Goal: Information Seeking & Learning: Learn about a topic

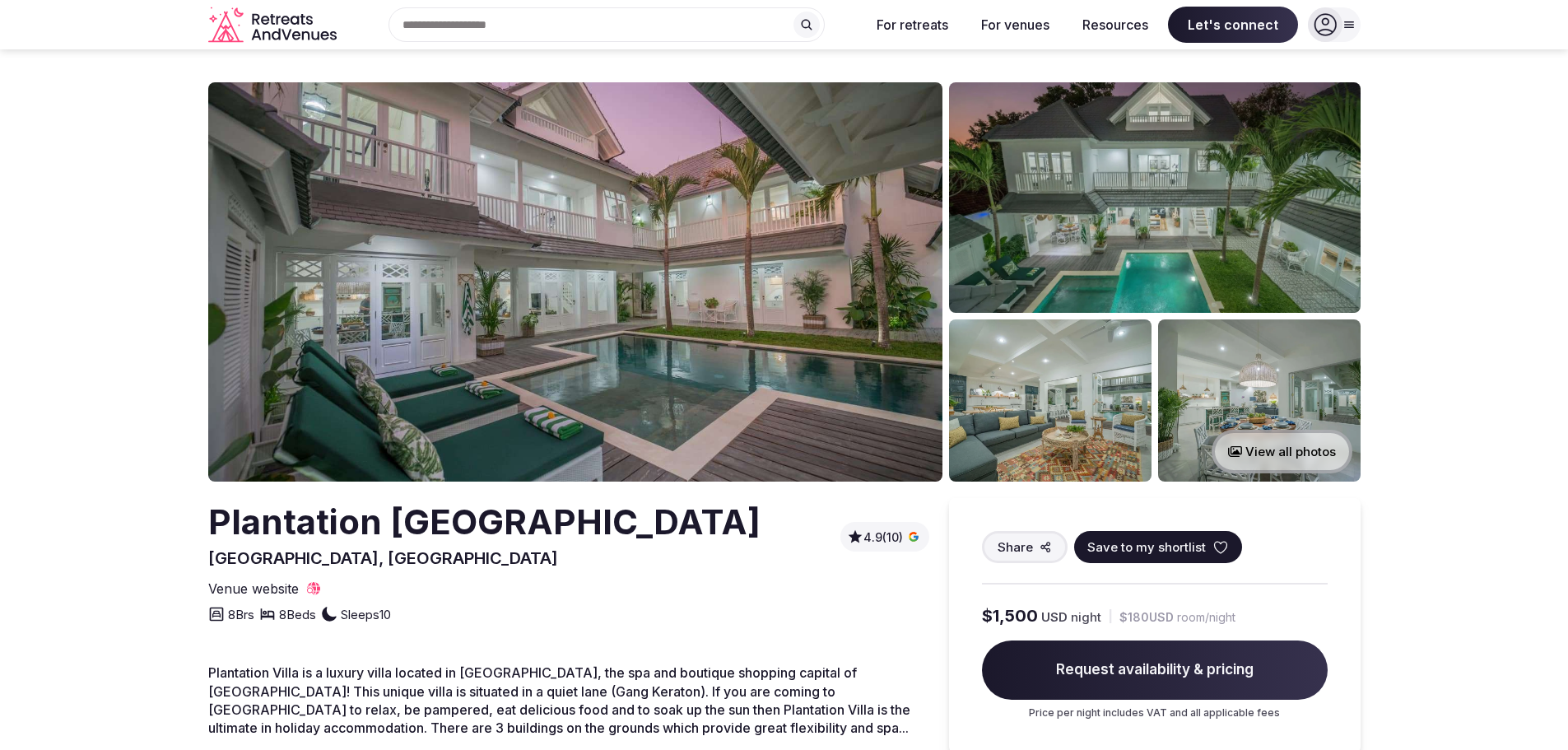
click at [429, 314] on img at bounding box center [575, 281] width 734 height 400
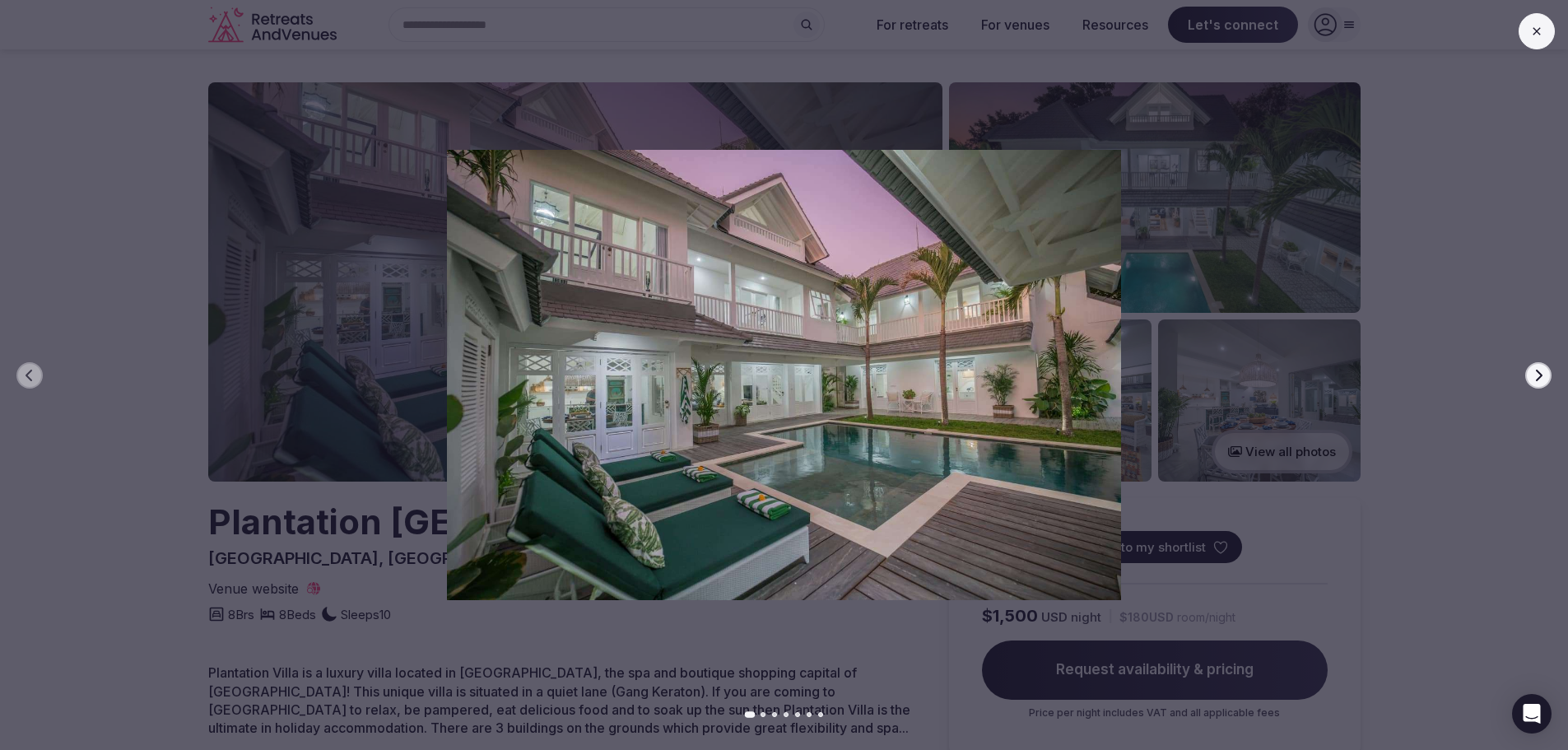
click at [1529, 380] on button "Next slide" at bounding box center [1538, 376] width 26 height 26
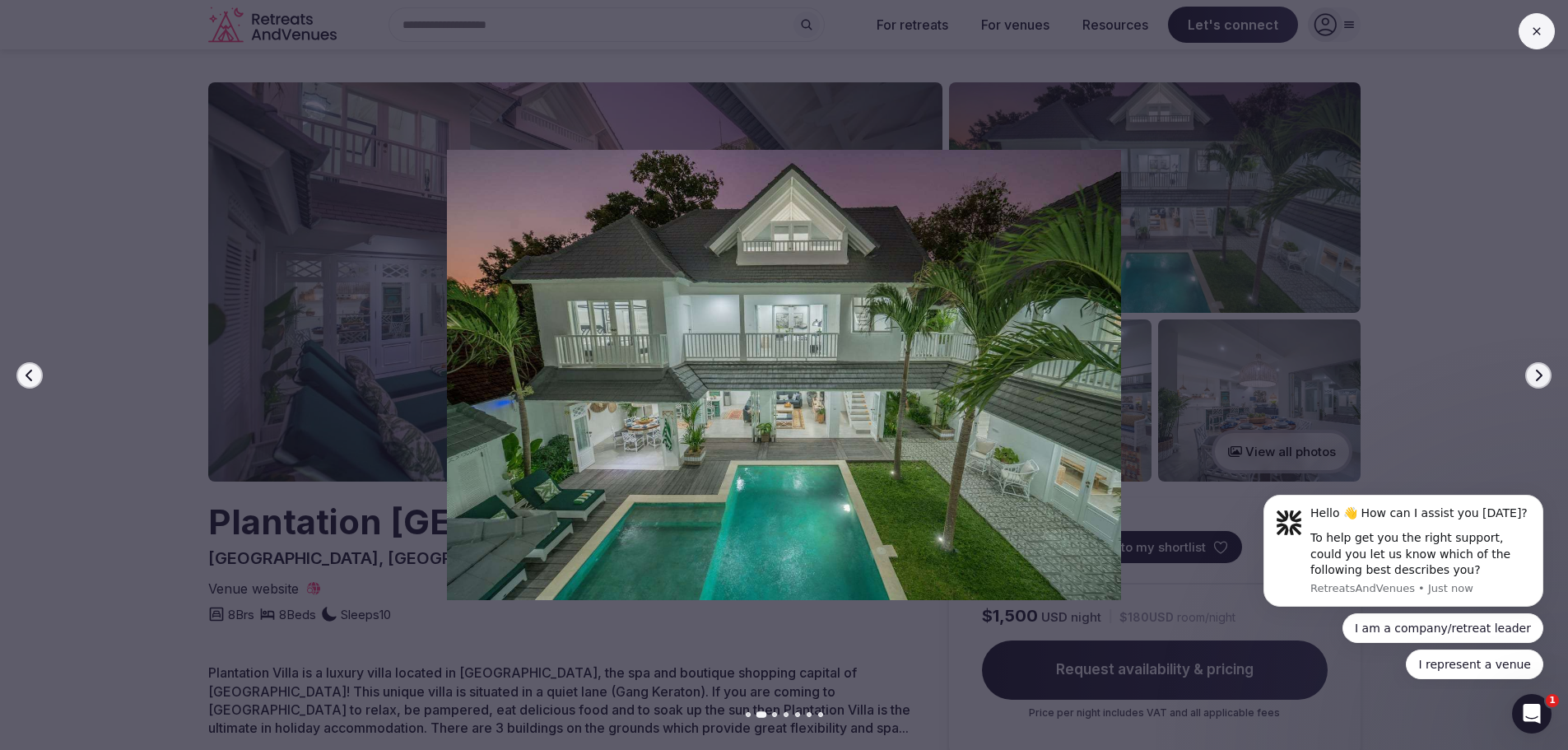
click at [1529, 380] on button "Next slide" at bounding box center [1538, 376] width 26 height 26
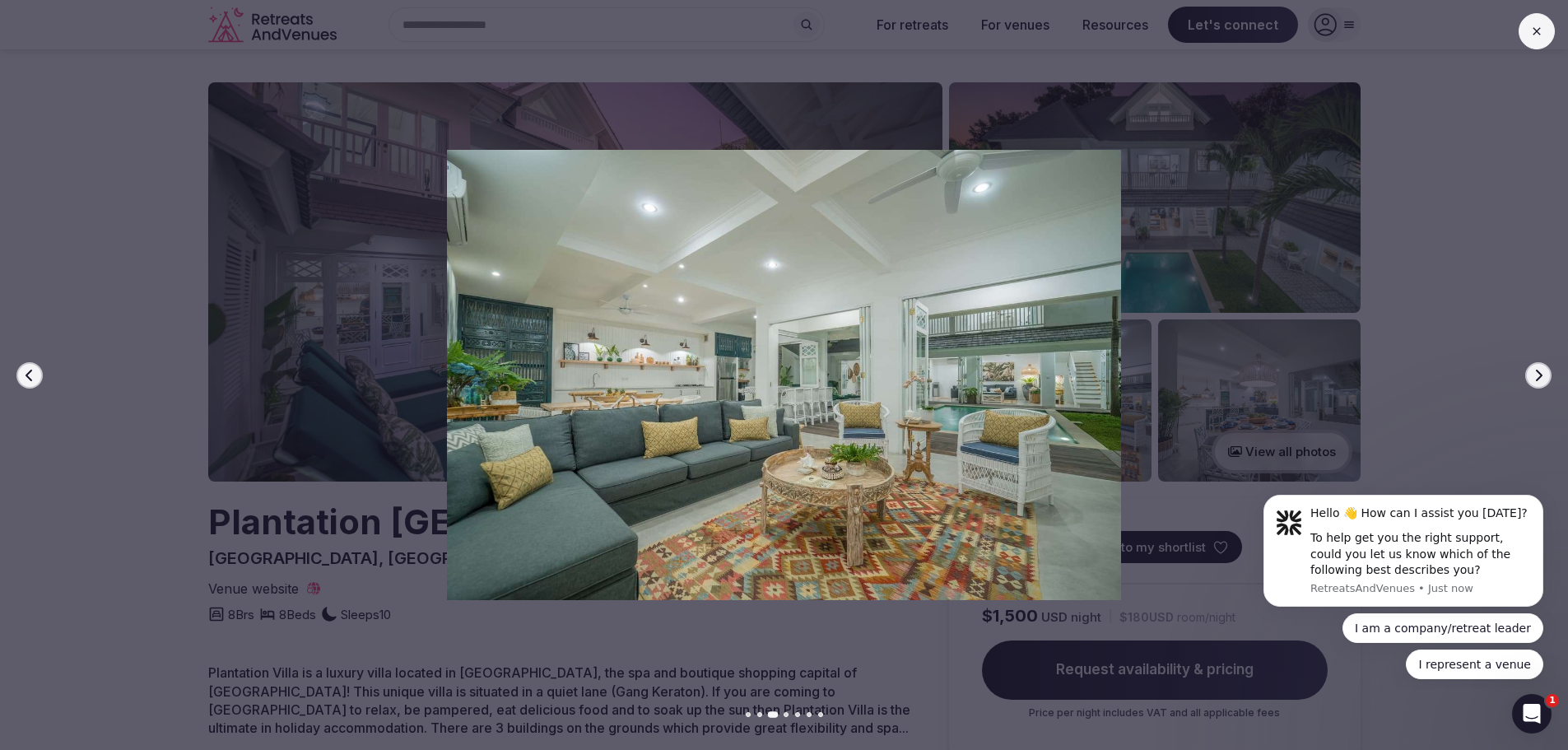
click at [1529, 380] on button "Next slide" at bounding box center [1538, 376] width 26 height 26
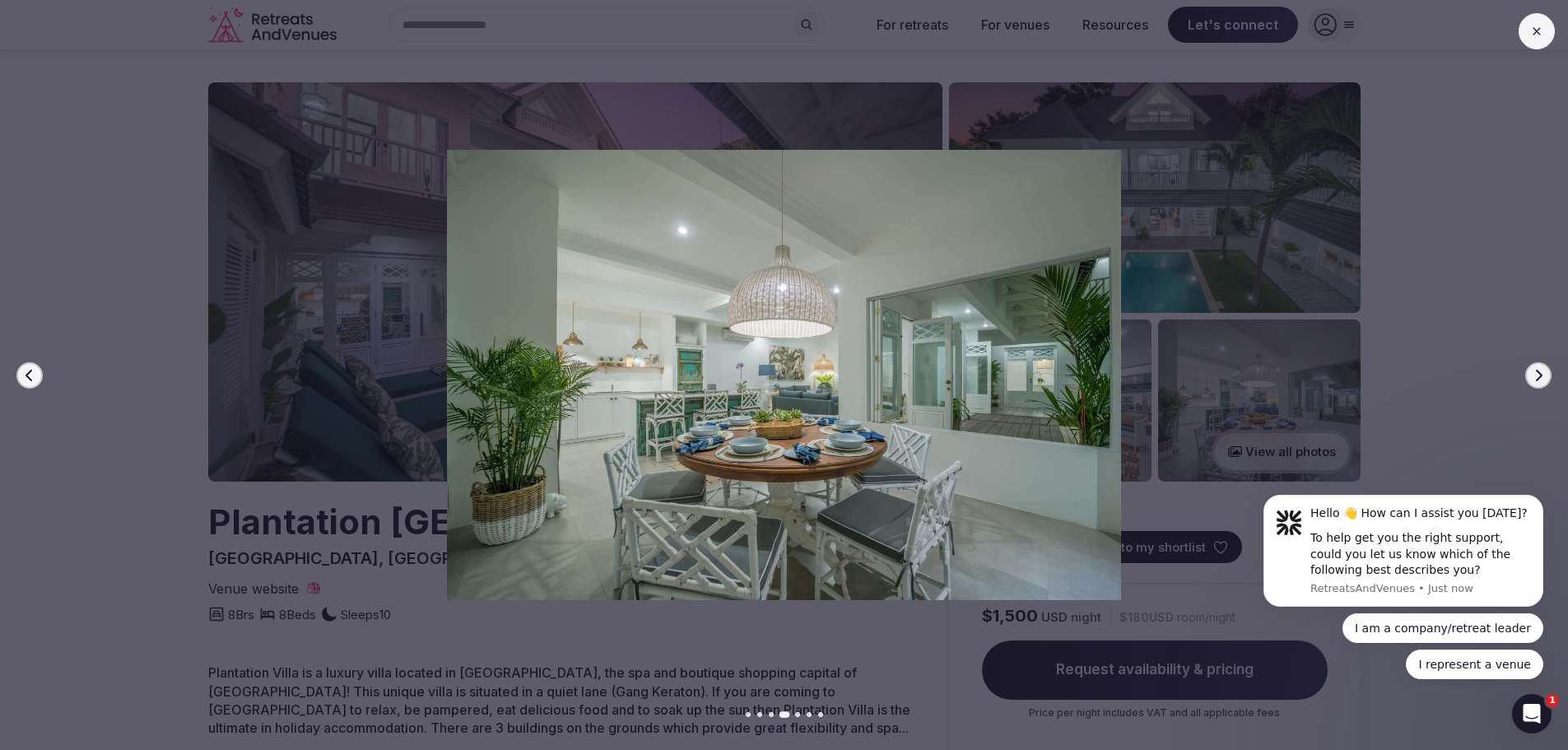
click at [1529, 380] on button "Next slide" at bounding box center [1538, 376] width 26 height 26
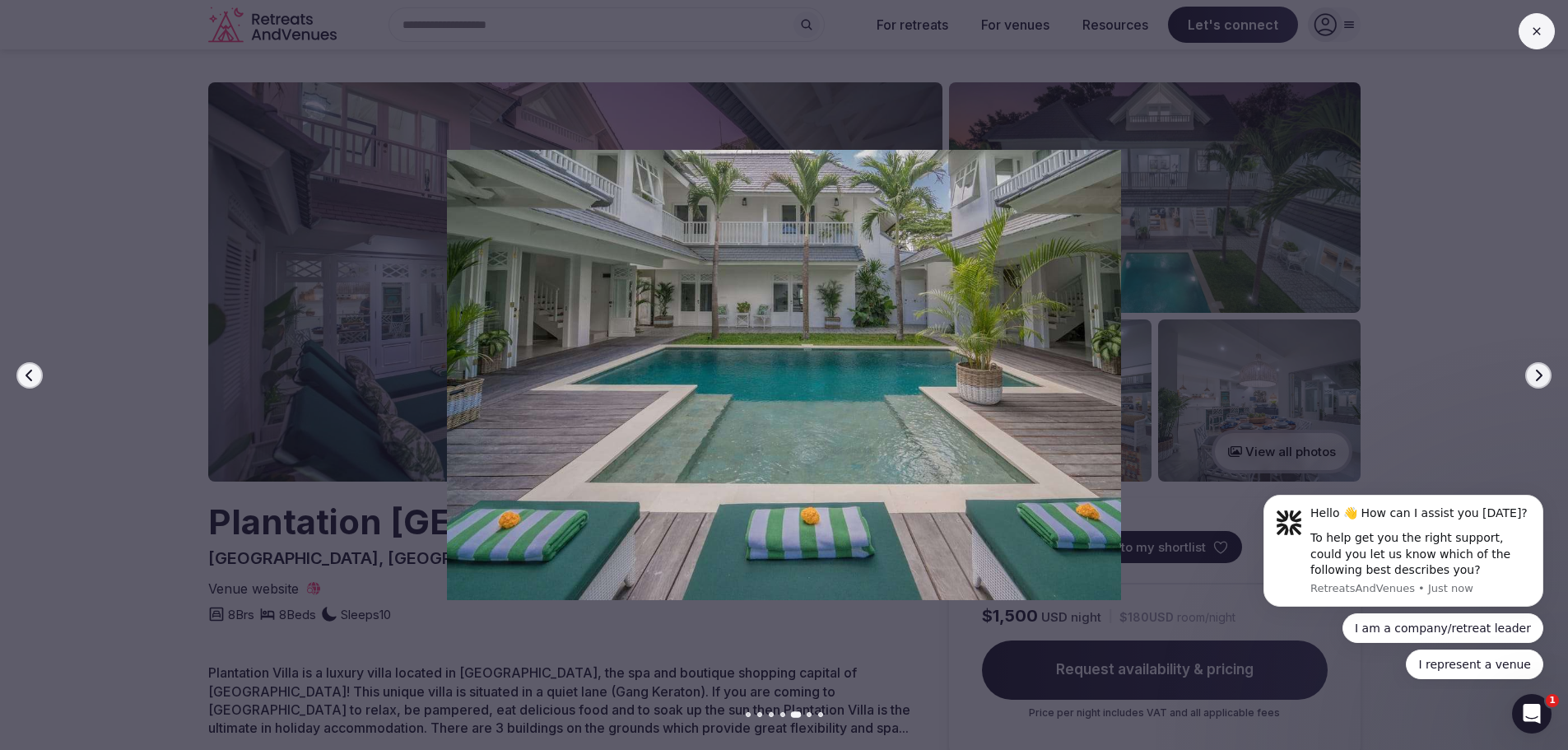
click at [1534, 373] on icon "button" at bounding box center [1538, 376] width 13 height 13
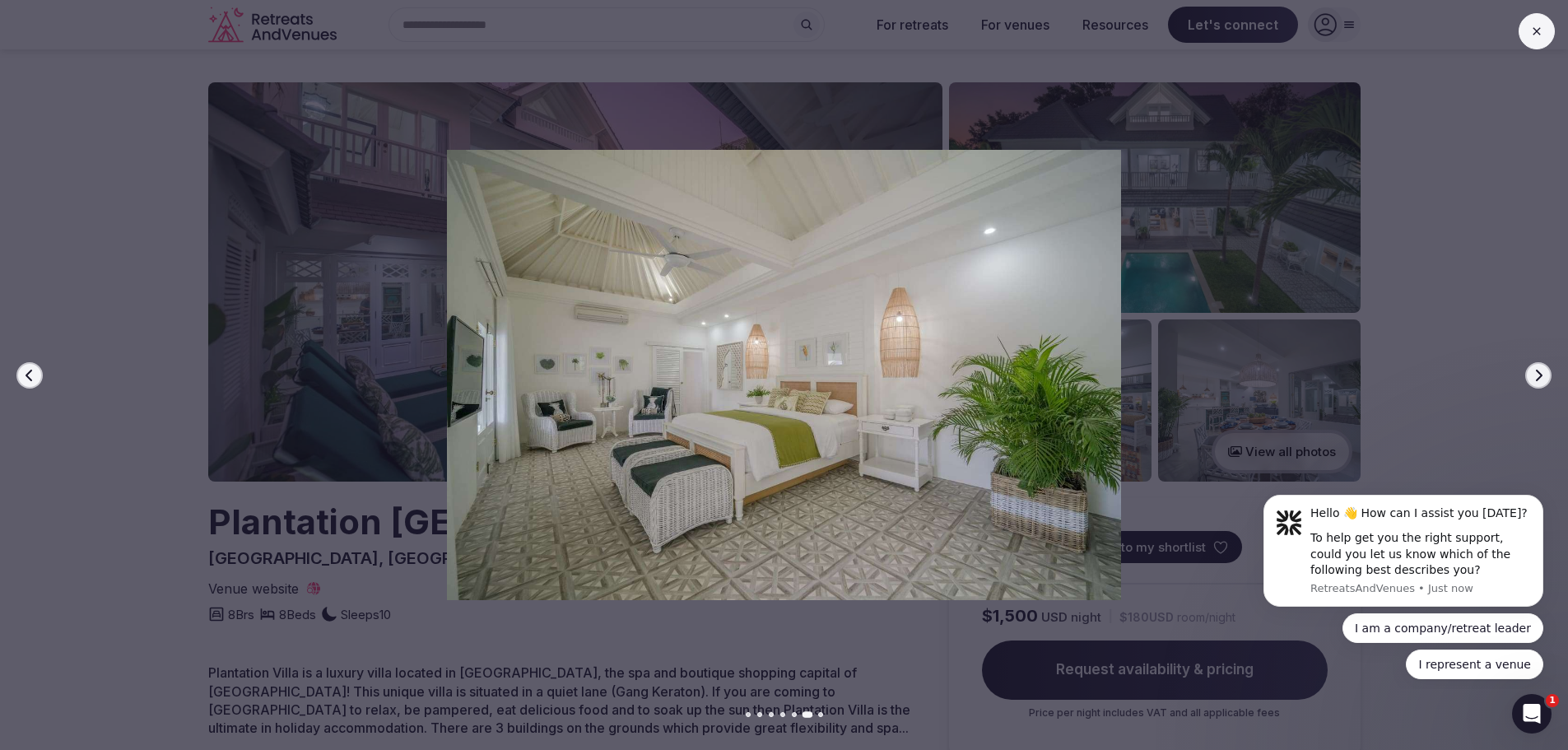
click at [1534, 373] on icon "button" at bounding box center [1538, 376] width 13 height 13
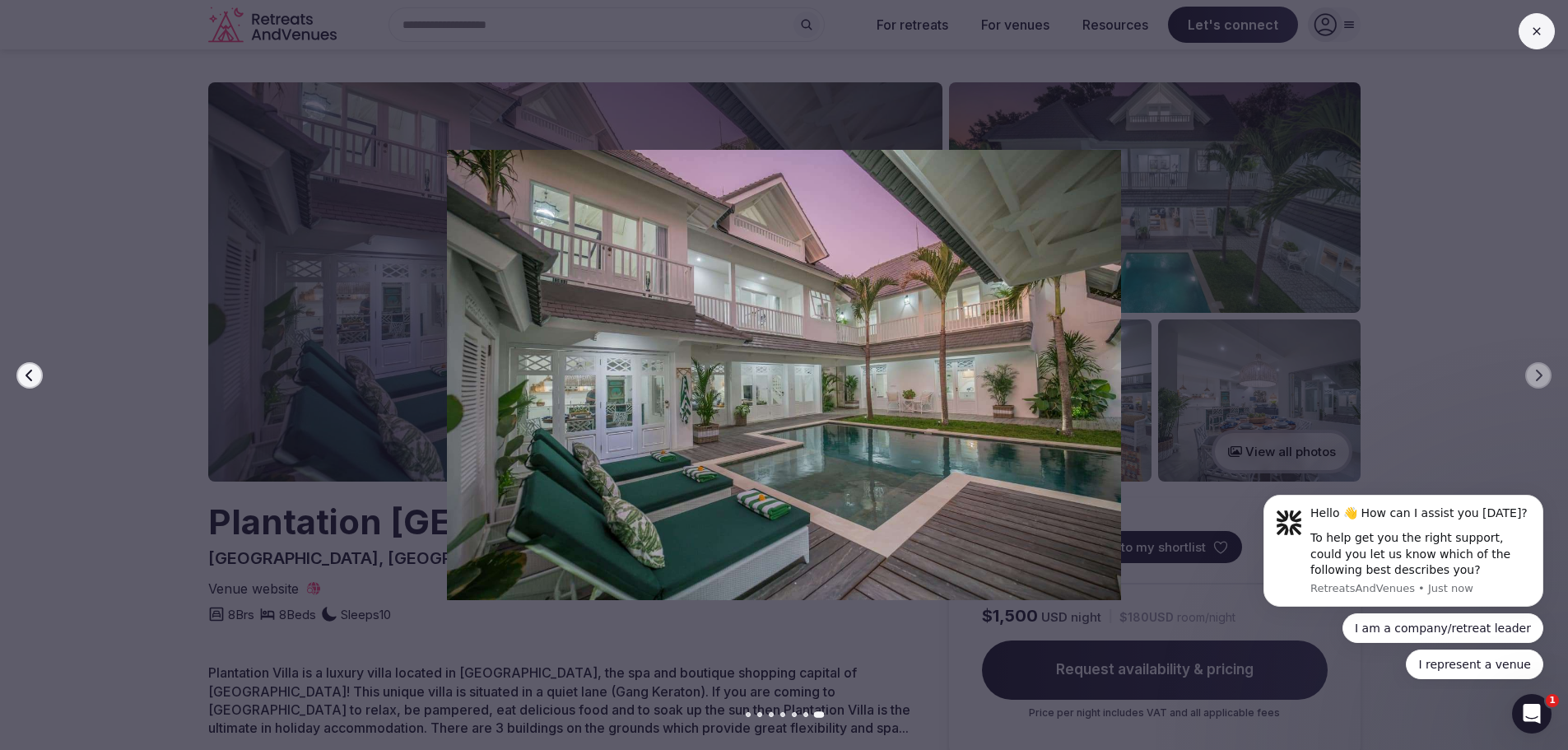
click at [1395, 363] on div at bounding box center [777, 375] width 1581 height 450
click at [128, 319] on div at bounding box center [777, 375] width 1581 height 450
click at [1534, 29] on icon at bounding box center [1536, 31] width 7 height 7
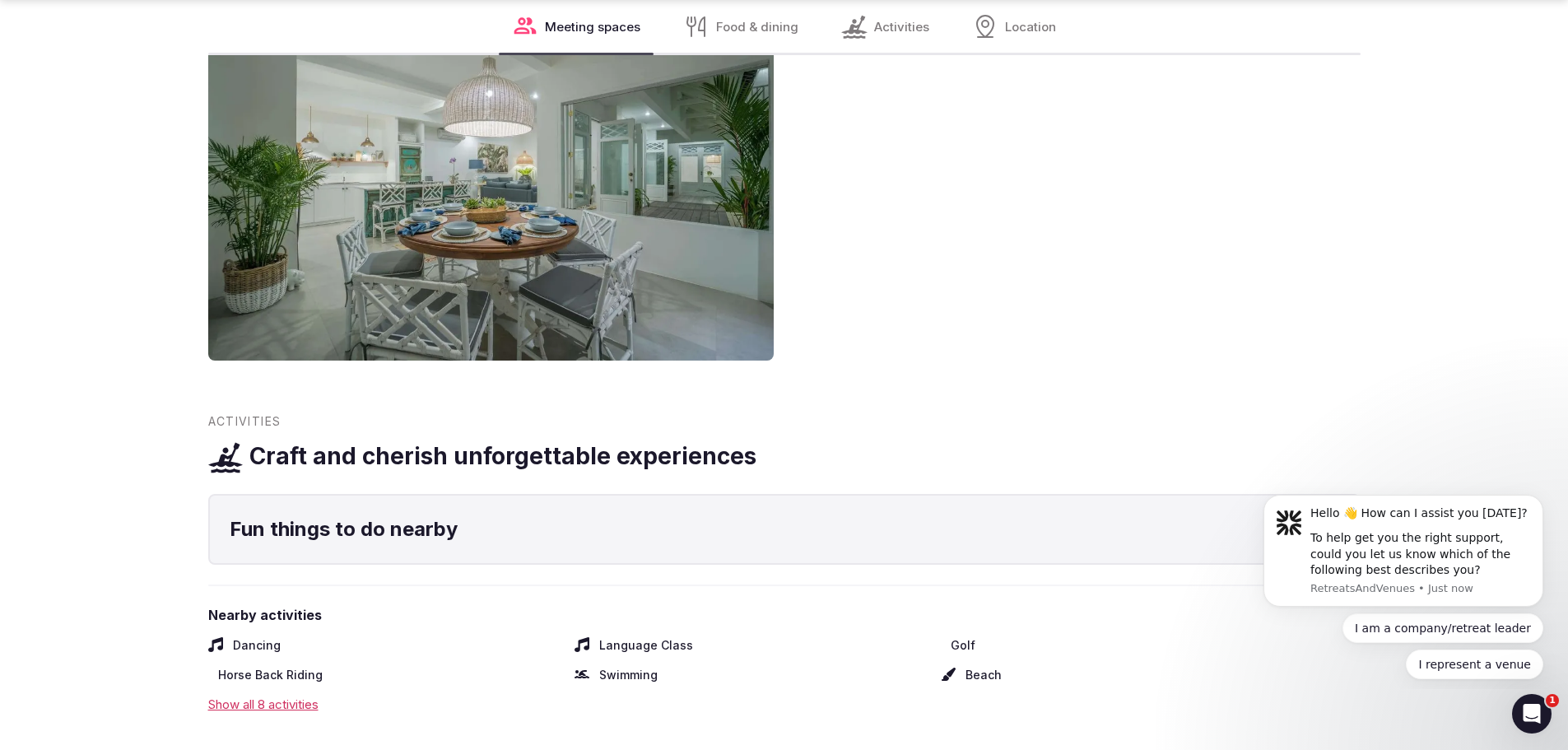
scroll to position [1647, 0]
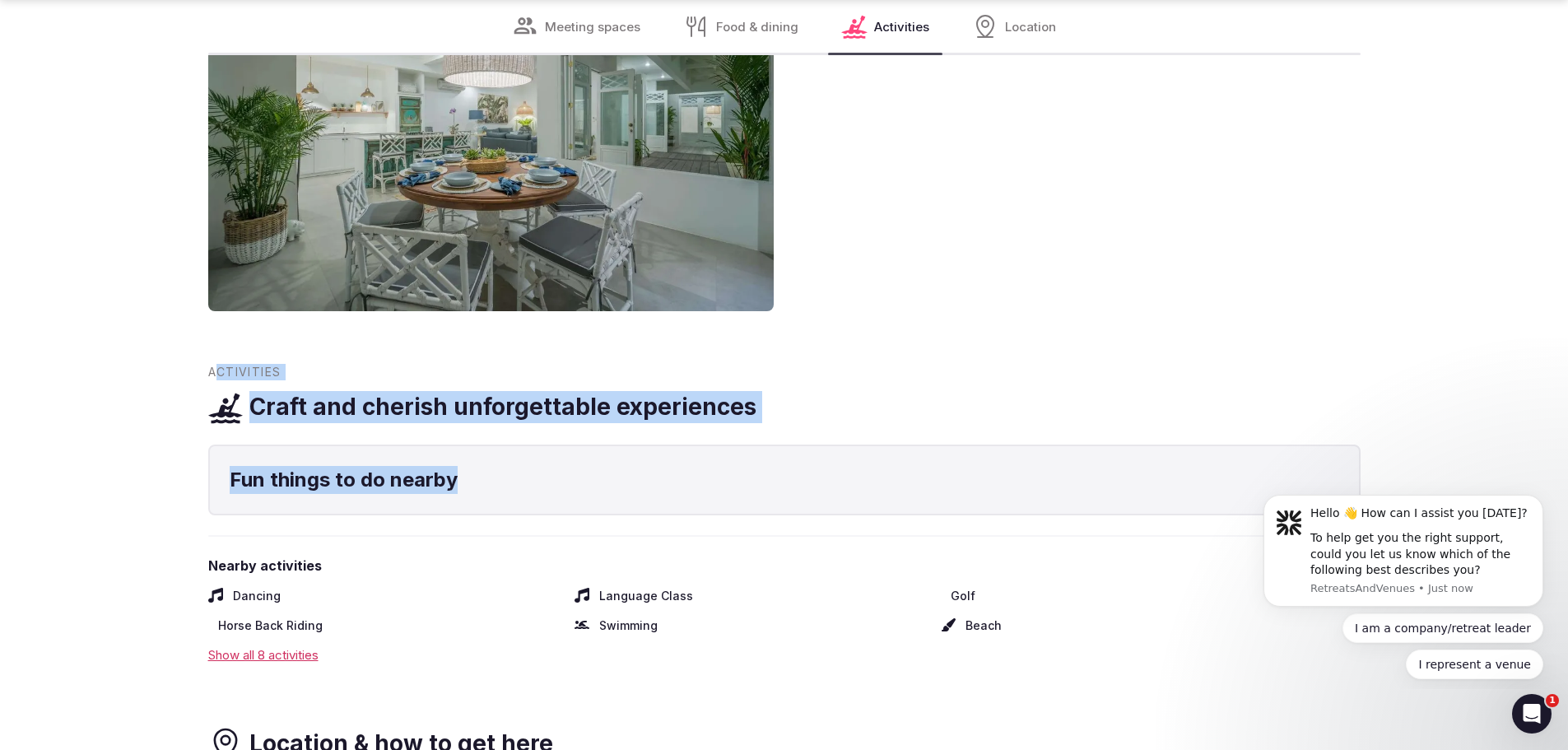
drag, startPoint x: 439, startPoint y: 469, endPoint x: 217, endPoint y: 353, distance: 250.5
click at [217, 353] on div "Meeting Spaces Distinctive spaces for connection Food & dining Indulge in culin…" at bounding box center [784, 260] width 1153 height 1863
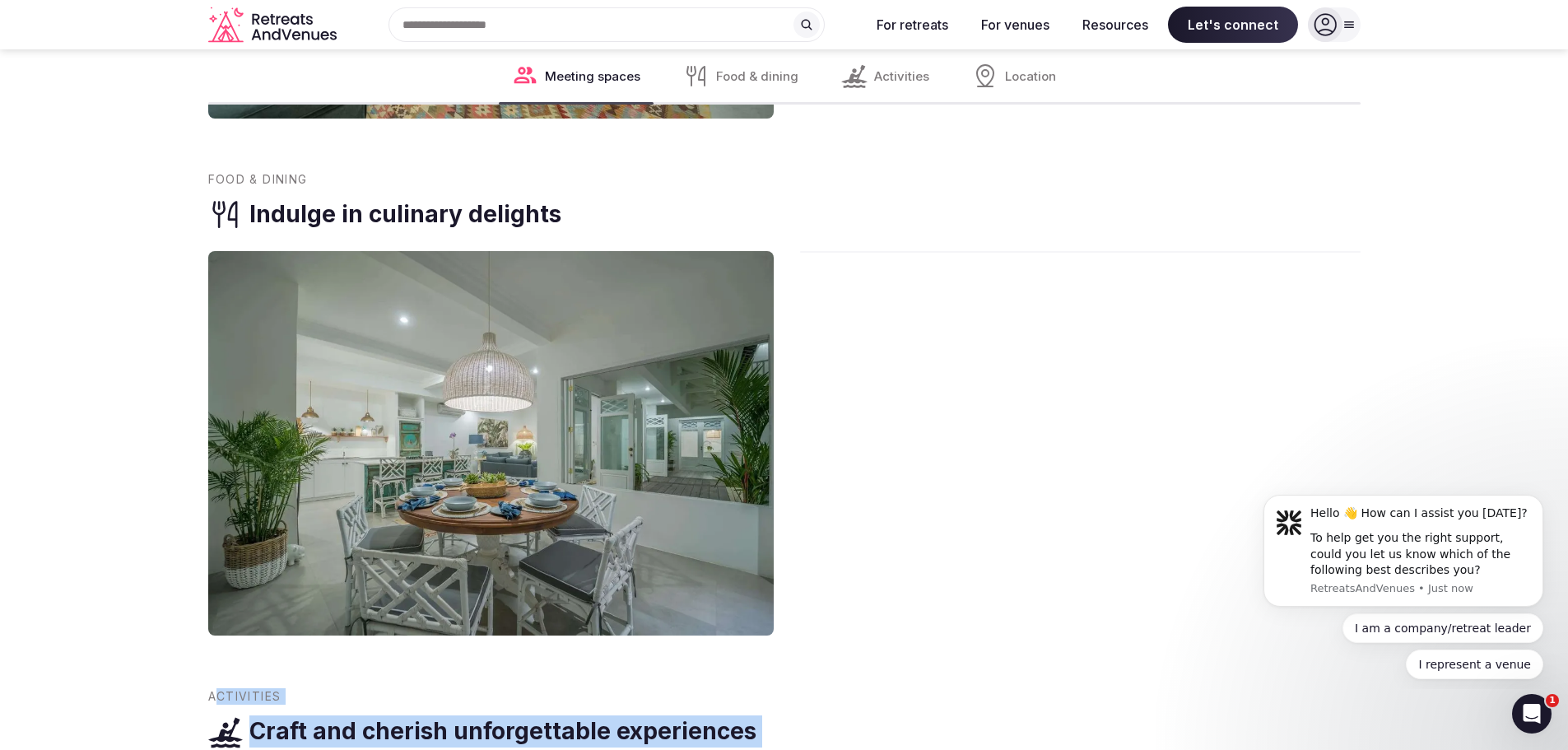
scroll to position [1318, 0]
